Goal: Transaction & Acquisition: Obtain resource

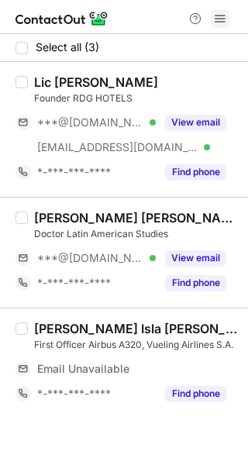
click at [219, 22] on span at bounding box center [220, 18] width 12 height 12
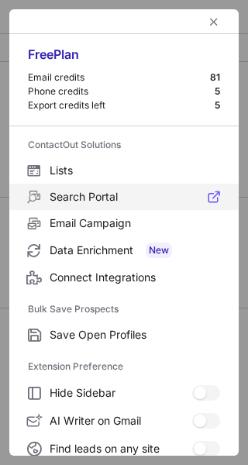
click at [58, 198] on span "Search Portal" at bounding box center [135, 197] width 170 height 14
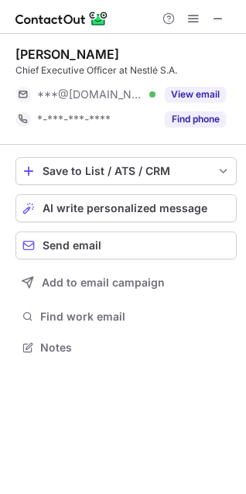
scroll to position [337, 246]
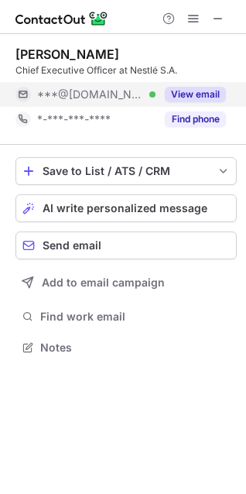
click at [212, 91] on button "View email" at bounding box center [195, 94] width 61 height 15
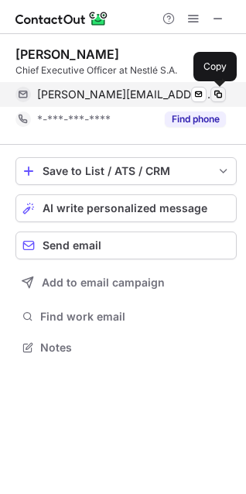
click at [217, 92] on span at bounding box center [218, 94] width 12 height 12
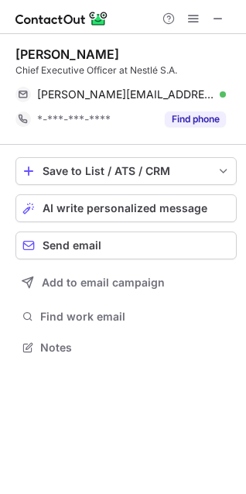
drag, startPoint x: 221, startPoint y: 12, endPoint x: 175, endPoint y: 0, distance: 47.4
click at [221, 12] on span at bounding box center [218, 18] width 12 height 12
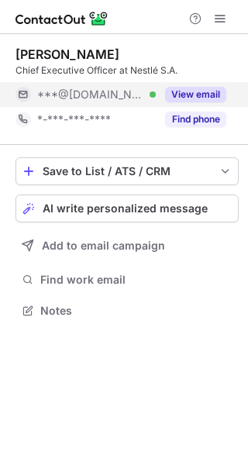
scroll to position [300, 248]
